Goal: Transaction & Acquisition: Purchase product/service

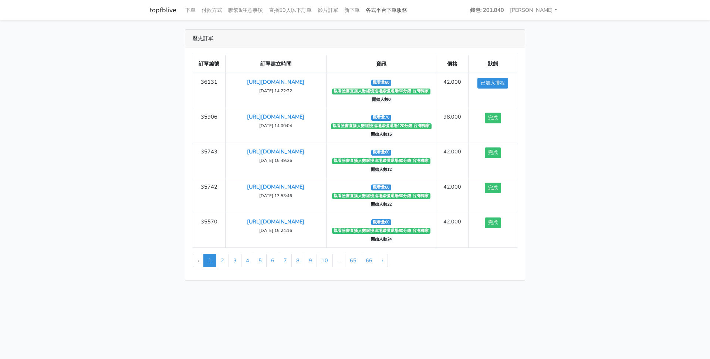
click at [407, 11] on link "各式平台下單服務" at bounding box center [386, 10] width 47 height 14
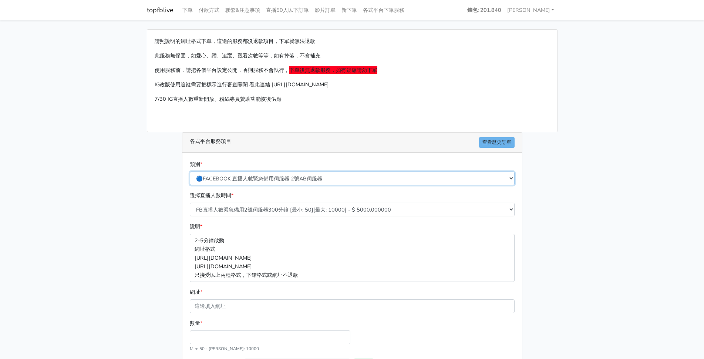
click at [286, 180] on select "🔵FACEBOOK 直播人數緊急備用伺服器 2號AB伺服器 🔵FACEBOOK 網軍專用貼文留言 安全保密 🔵9/30 FACEBOOK 直播人數緩慢進場緩慢…" at bounding box center [352, 178] width 325 height 14
select select "🔵9/30 FACEBOOK 直播人數緩慢進場緩慢退場 台灣獨家"
click at [190, 171] on select "🔵FACEBOOK 直播人數緊急備用伺服器 2號AB伺服器 🔵FACEBOOK 網軍專用貼文留言 安全保密 🔵9/30 FACEBOOK 直播人數緩慢進場緩慢…" at bounding box center [352, 178] width 325 height 14
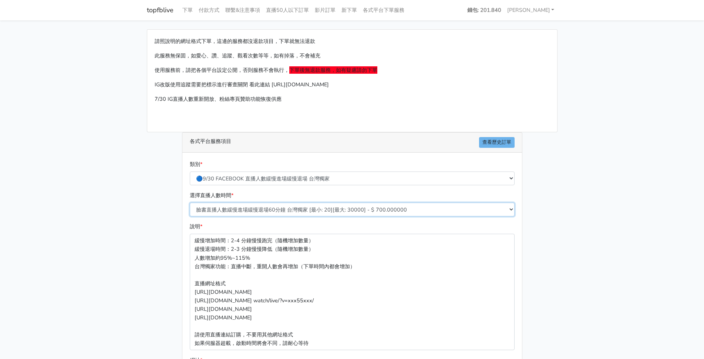
click at [277, 209] on select "臉書直播人數緩慢進場緩慢退場60分鐘 台灣獨家 [最小: 20][最大: 30000] - $ 700.000000 臉書直播人數緩慢進場緩慢退場120分鐘 …" at bounding box center [352, 209] width 325 height 14
click at [145, 216] on div "請照說明的網址格式下單，這邊的服務都沒退款項目，下單就無法退款 此服務無保固，如愛心、讚、追蹤、觀看次數等等，如有掉落，不會補充 使用服務前，請把各個平台設定…" at bounding box center [352, 253] width 422 height 449
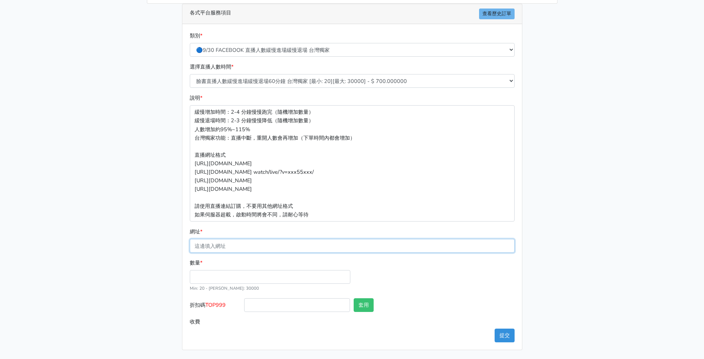
click at [246, 246] on input "網址 *" at bounding box center [352, 246] width 325 height 14
paste input "[URL][DOMAIN_NAME]"
type input "[URL][DOMAIN_NAME]"
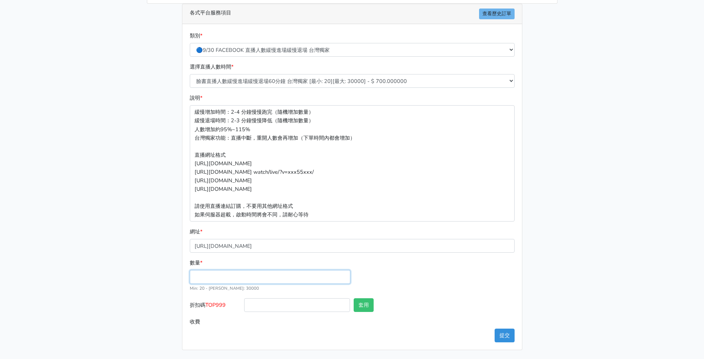
click at [200, 278] on input "數量 *" at bounding box center [270, 277] width 161 height 14
type input "60"
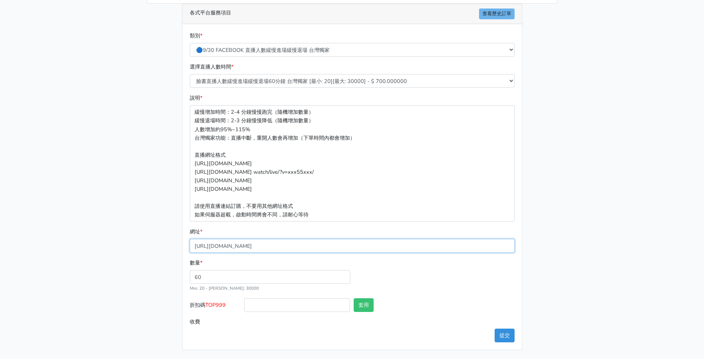
type input "42.000"
click at [440, 241] on input "[URL][DOMAIN_NAME]" at bounding box center [352, 246] width 325 height 14
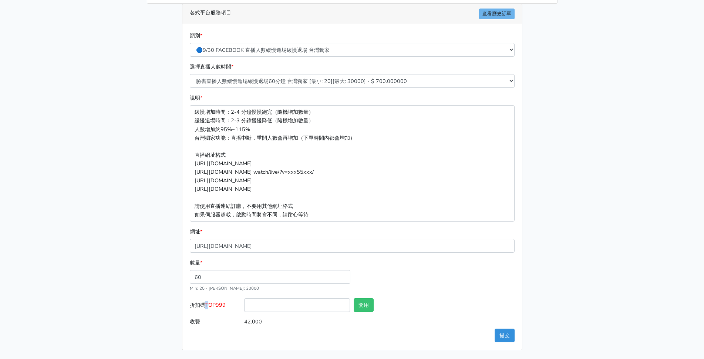
drag, startPoint x: 205, startPoint y: 303, endPoint x: 211, endPoint y: 303, distance: 6.3
click at [211, 303] on label "折扣碼 TOP999" at bounding box center [215, 306] width 55 height 17
click at [211, 303] on span "TOP999" at bounding box center [215, 304] width 20 height 7
click at [244, 303] on input "折扣碼 TOP999" at bounding box center [297, 305] width 106 height 14
drag, startPoint x: 208, startPoint y: 305, endPoint x: 226, endPoint y: 305, distance: 17.4
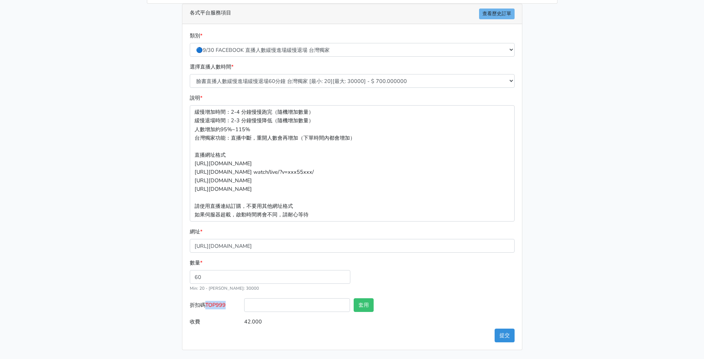
click at [226, 305] on span "TOP999" at bounding box center [215, 304] width 20 height 7
copy span "TOP999"
drag, startPoint x: 259, startPoint y: 307, endPoint x: 273, endPoint y: 307, distance: 14.8
click at [265, 307] on input "折扣碼 TOP999" at bounding box center [297, 305] width 106 height 14
paste input "TOP999"
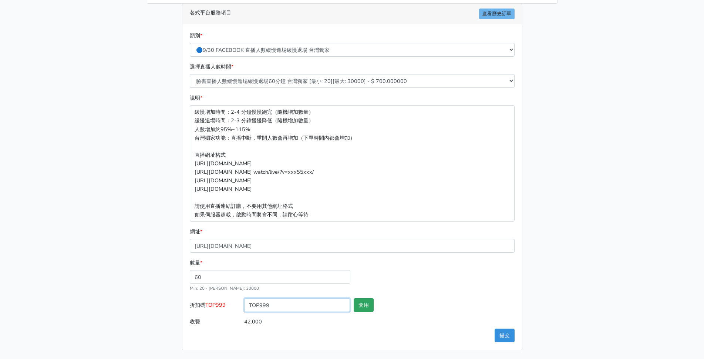
type input "TOP999"
click at [363, 306] on button "套用" at bounding box center [364, 305] width 20 height 14
type input "套用失敗"
click at [443, 285] on div "數量 * 60 Min: 20 - Max: 30000" at bounding box center [352, 278] width 329 height 40
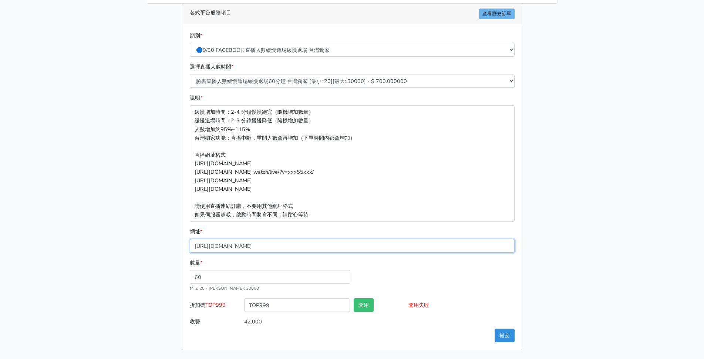
drag, startPoint x: 399, startPoint y: 248, endPoint x: 205, endPoint y: 236, distance: 193.5
click at [50, 219] on main "請照說明的網址格式下單，這邊的服務都沒退款項目，下單就無法退款 此服務無保固，如愛心、讚、追蹤、觀看次數等等，如有掉落，不會補充 使用服務前，請把各個平台設定…" at bounding box center [352, 125] width 704 height 467
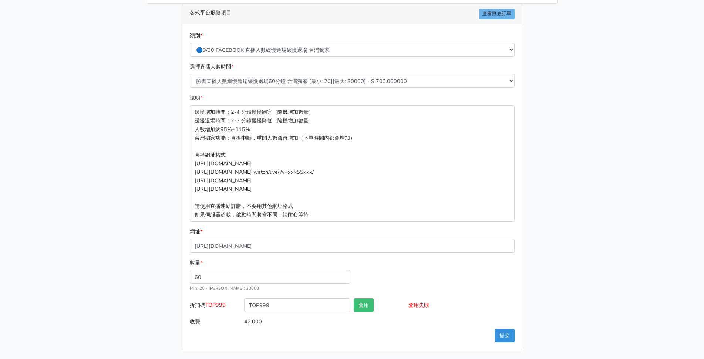
drag, startPoint x: 596, startPoint y: 236, endPoint x: 588, endPoint y: 258, distance: 23.2
click at [590, 254] on main "請照說明的網址格式下單，這邊的服務都沒退款項目，下單就無法退款 此服務無保固，如愛心、讚、追蹤、觀看次數等等，如有掉落，不會補充 使用服務前，請把各個平台設定…" at bounding box center [352, 125] width 704 height 467
drag, startPoint x: 582, startPoint y: 286, endPoint x: 543, endPoint y: 316, distance: 49.6
click at [581, 287] on main "請照說明的網址格式下單，這邊的服務都沒退款項目，下單就無法退款 此服務無保固，如愛心、讚、追蹤、觀看次數等等，如有掉落，不會補充 使用服務前，請把各個平台設定…" at bounding box center [352, 125] width 704 height 467
click at [512, 337] on button "提交" at bounding box center [505, 335] width 20 height 14
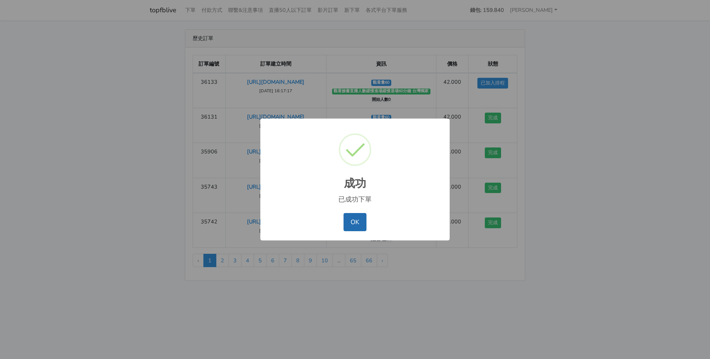
click at [350, 225] on button "OK" at bounding box center [355, 222] width 23 height 18
